Goal: Task Accomplishment & Management: Complete application form

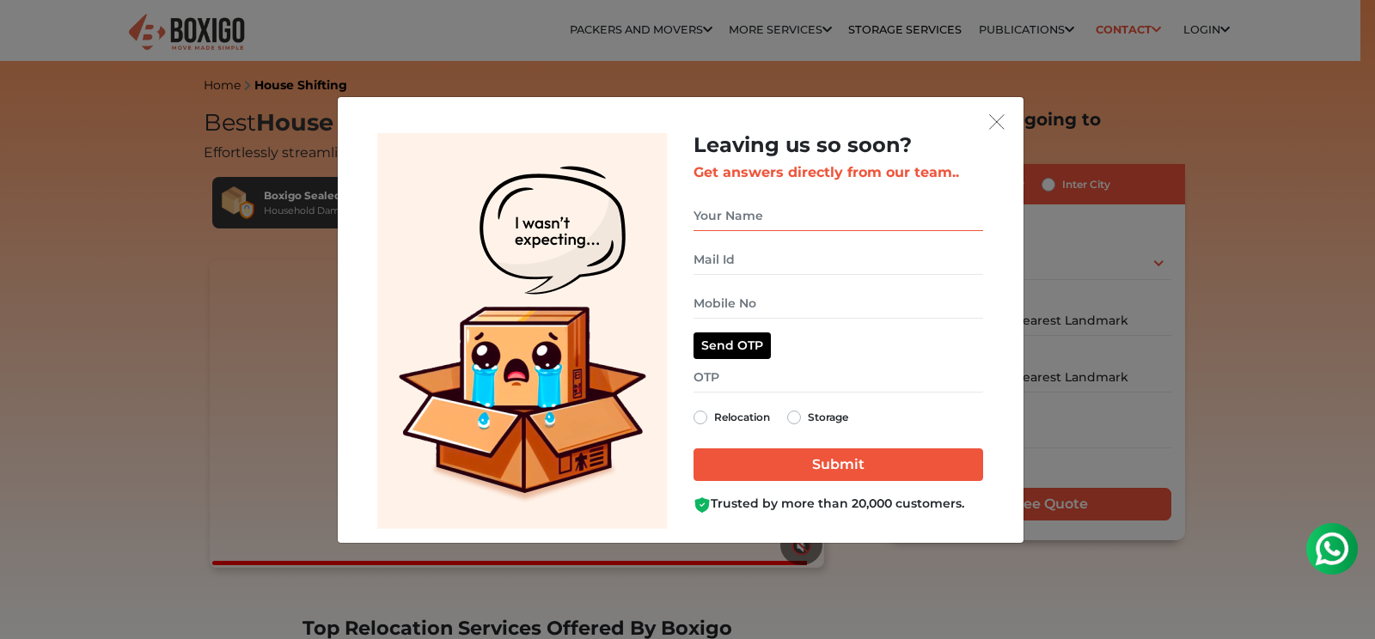
click at [787, 222] on input "get free quote dialog" at bounding box center [839, 216] width 290 height 30
click at [749, 223] on input "get free quote dialog" at bounding box center [839, 216] width 290 height 30
click at [749, 217] on input "get free quote dialog" at bounding box center [839, 216] width 290 height 30
type input "s"
type input "[PERSON_NAME]"
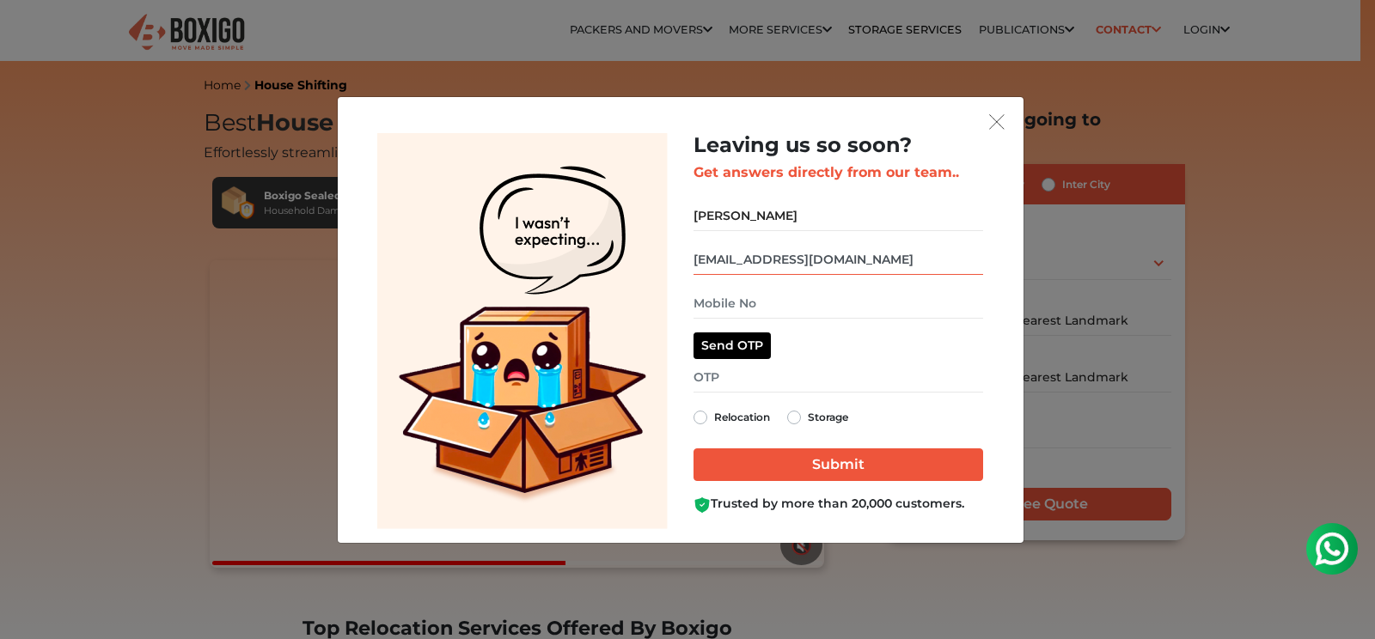
type input "[EMAIL_ADDRESS][DOMAIN_NAME]"
type input "9980552202"
click at [714, 419] on label "Relocation" at bounding box center [742, 417] width 56 height 21
click at [701, 419] on input "Relocation" at bounding box center [701, 415] width 14 height 17
radio input "true"
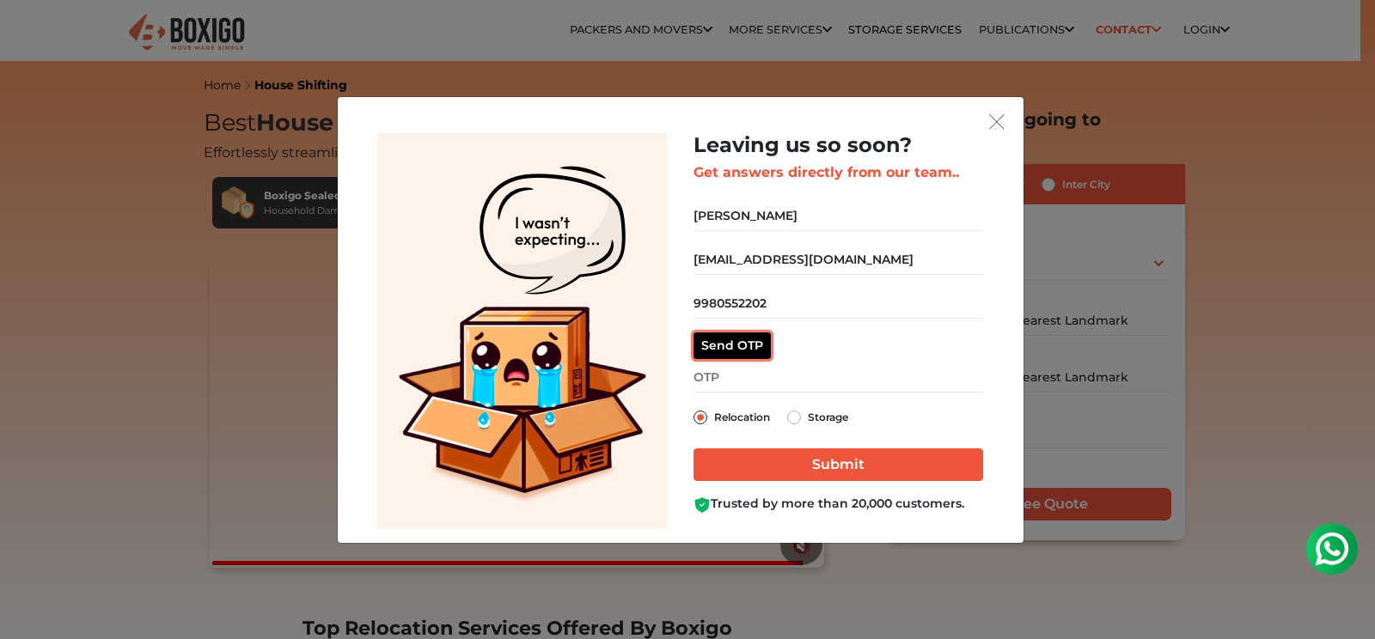
click at [731, 345] on button "Send OTP" at bounding box center [732, 346] width 77 height 27
click at [738, 378] on input "get free quote dialog" at bounding box center [839, 378] width 290 height 30
type input "4477"
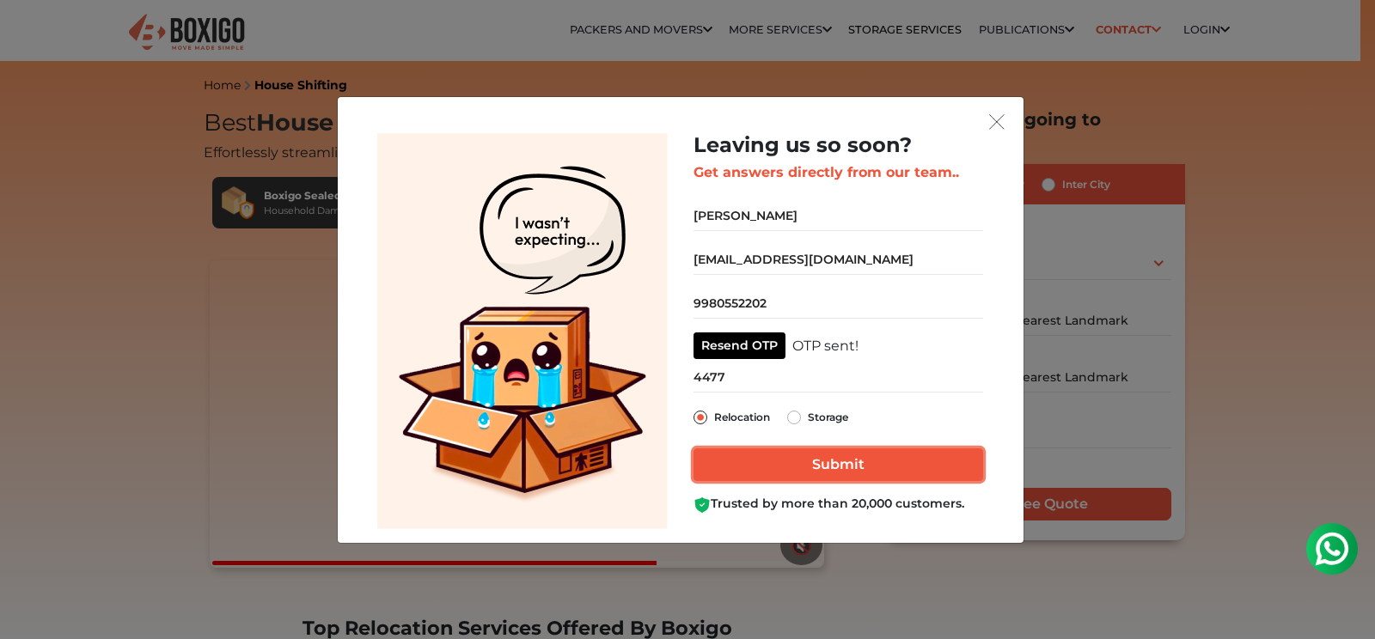
click at [836, 462] on input "Submit" at bounding box center [839, 465] width 290 height 33
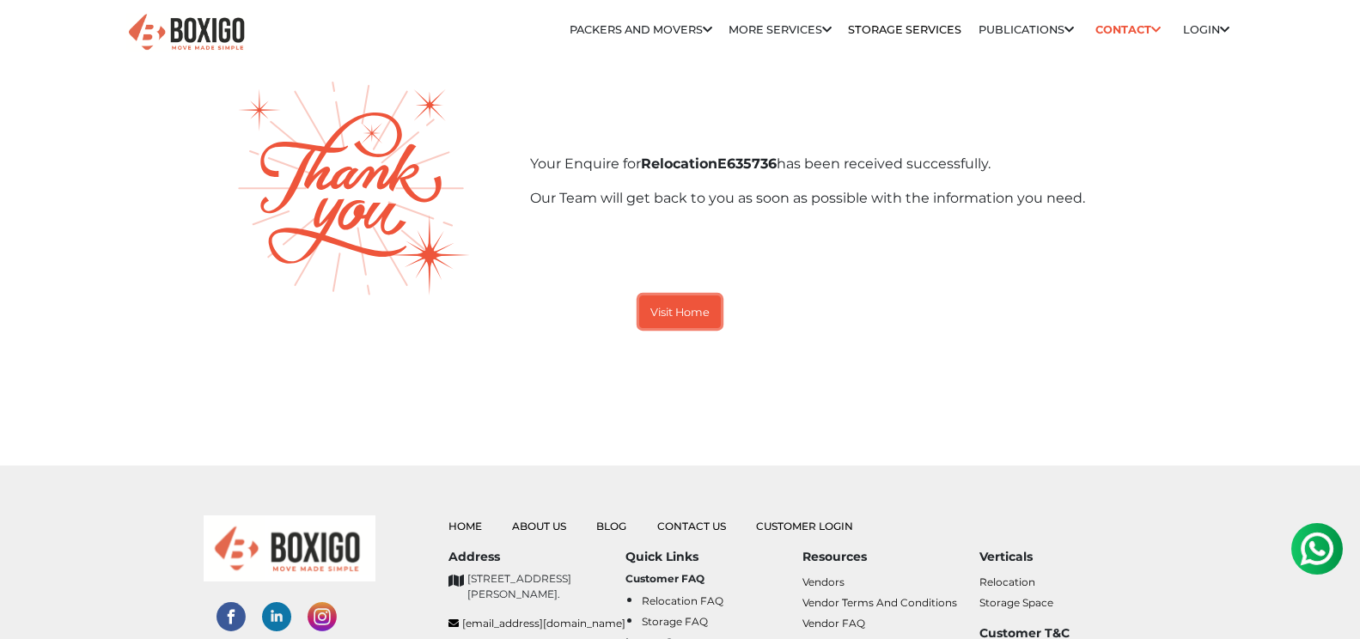
click at [696, 306] on small "Visit Home" at bounding box center [680, 312] width 59 height 13
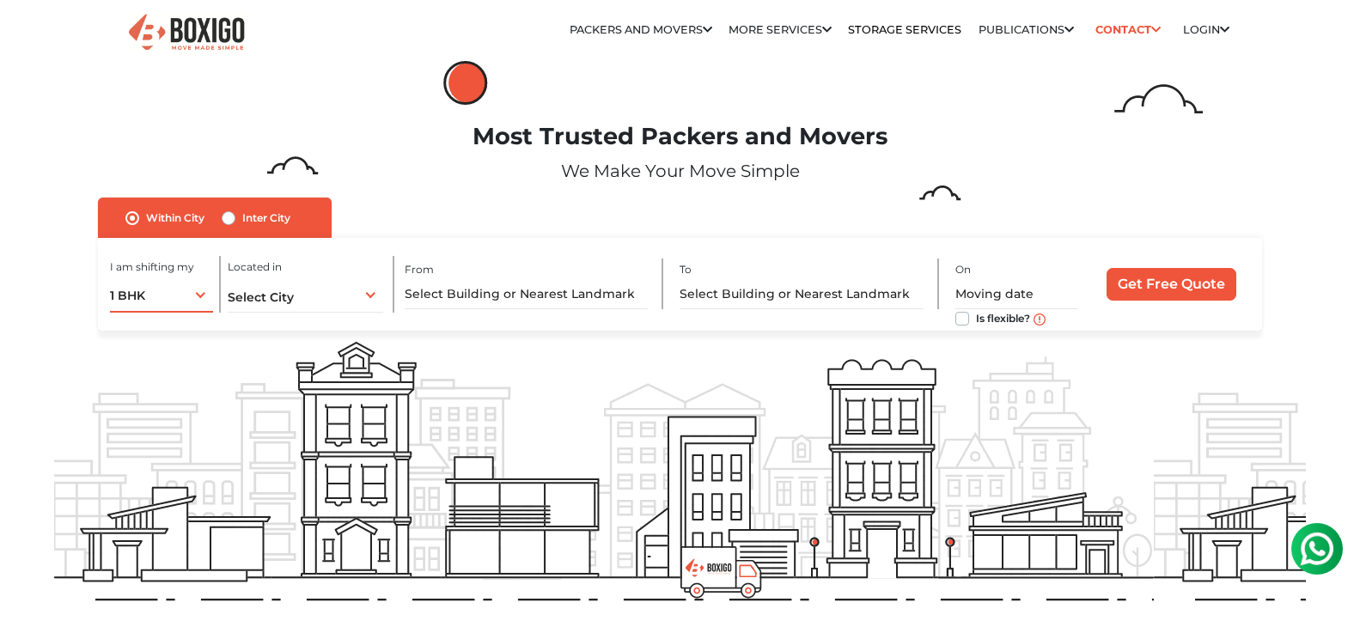
click at [199, 295] on div "1 BHK 1 BHK 2 BHK 3 BHK 3 + BHK FEW ITEMS" at bounding box center [161, 295] width 103 height 36
click at [151, 431] on li "3 + BHK" at bounding box center [227, 435] width 234 height 34
click at [370, 292] on div "Select City Select City Bangalore Bengaluru Bhopal Bhubaneswar Chennai Coimbato…" at bounding box center [306, 295] width 156 height 36
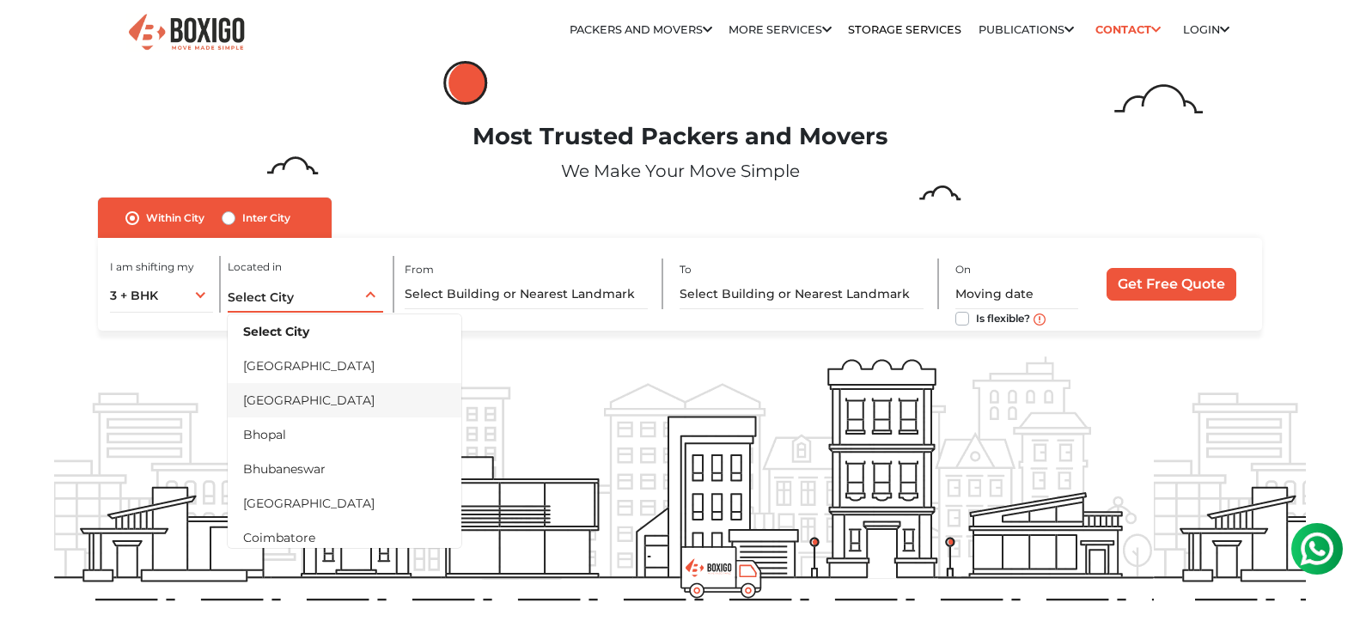
click at [282, 400] on li "[GEOGRAPHIC_DATA]" at bounding box center [345, 400] width 234 height 34
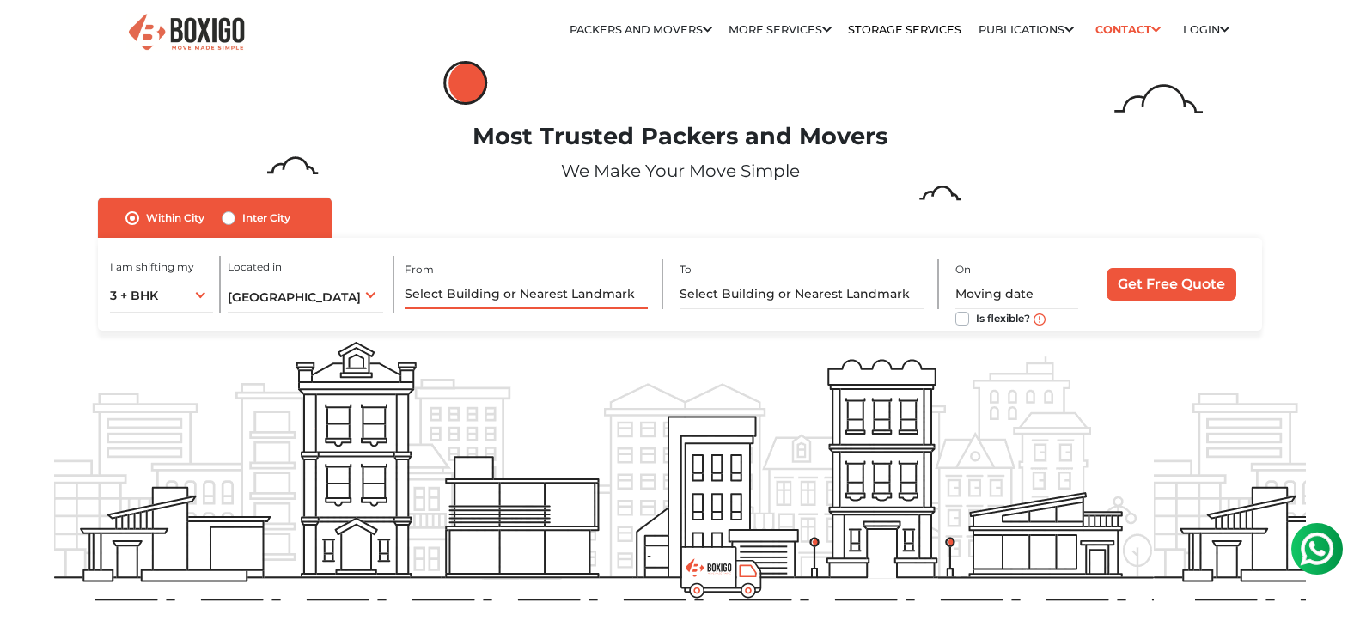
click at [500, 291] on input "text" at bounding box center [526, 294] width 243 height 30
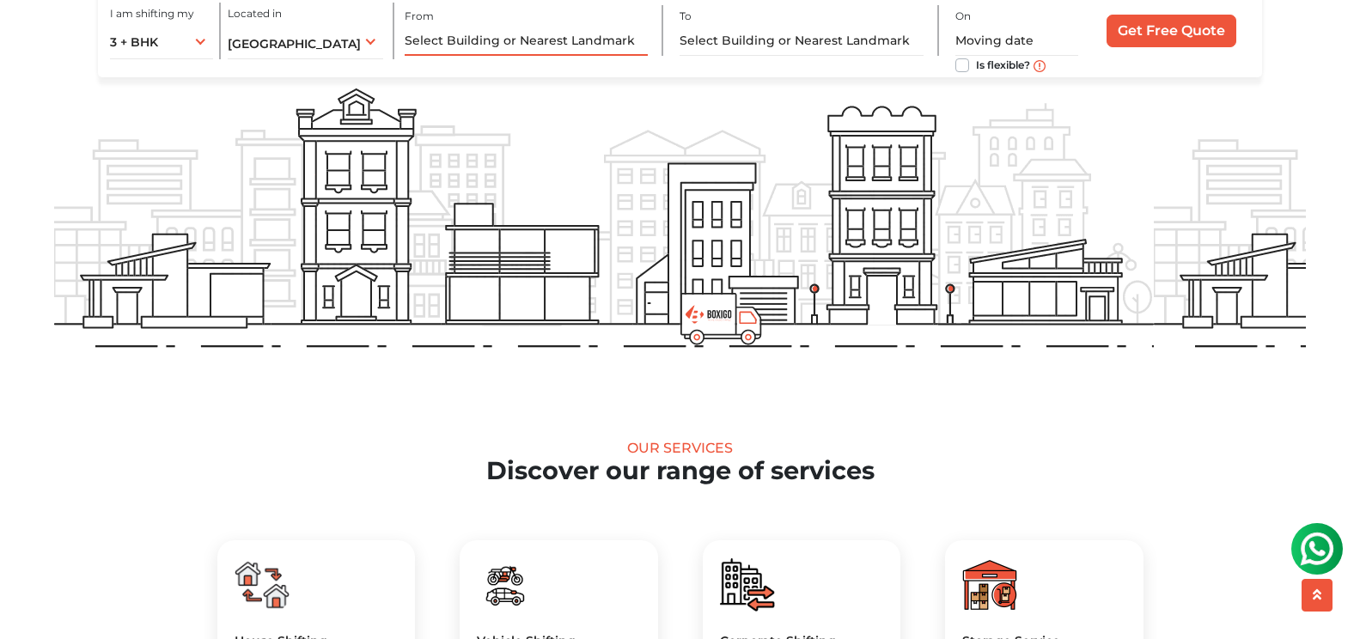
scroll to position [430, 0]
